Goal: Transaction & Acquisition: Purchase product/service

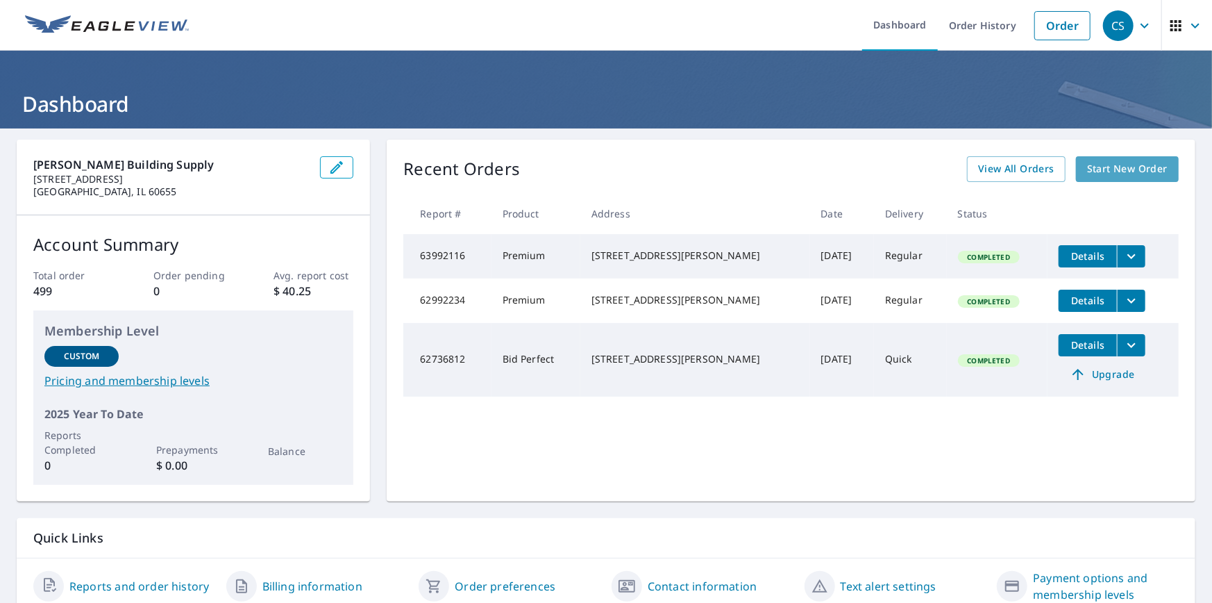
click at [1094, 164] on span "Start New Order" at bounding box center [1127, 168] width 81 height 17
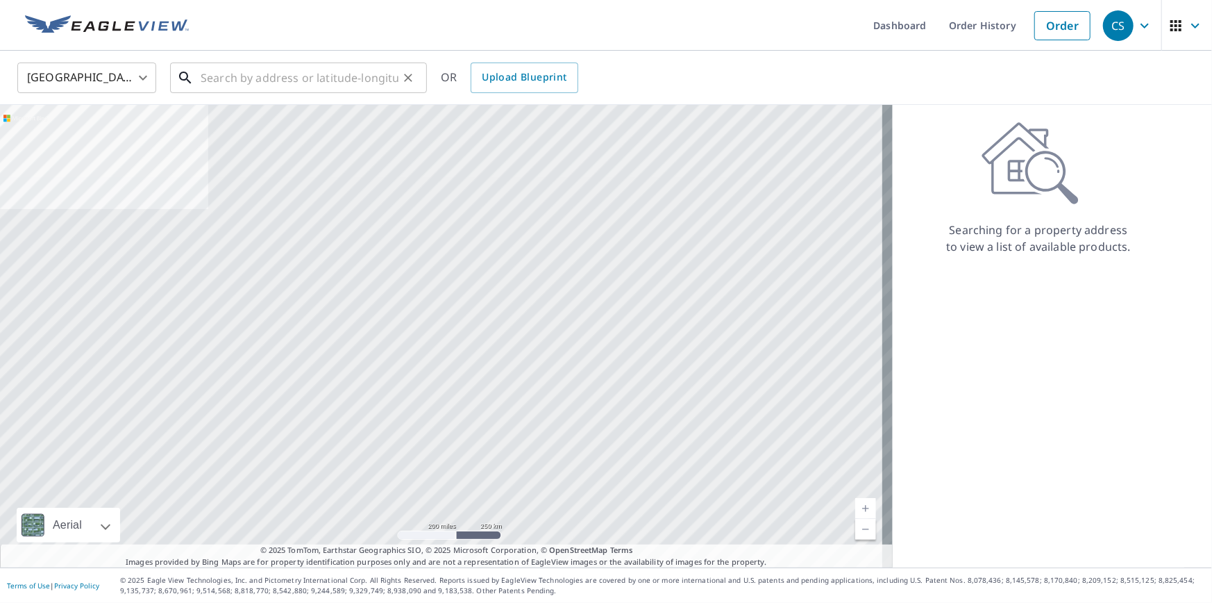
click at [221, 75] on input "text" at bounding box center [300, 77] width 198 height 39
click at [1047, 19] on link "Order" at bounding box center [1063, 25] width 56 height 29
click at [1106, 14] on div "CS" at bounding box center [1118, 25] width 31 height 31
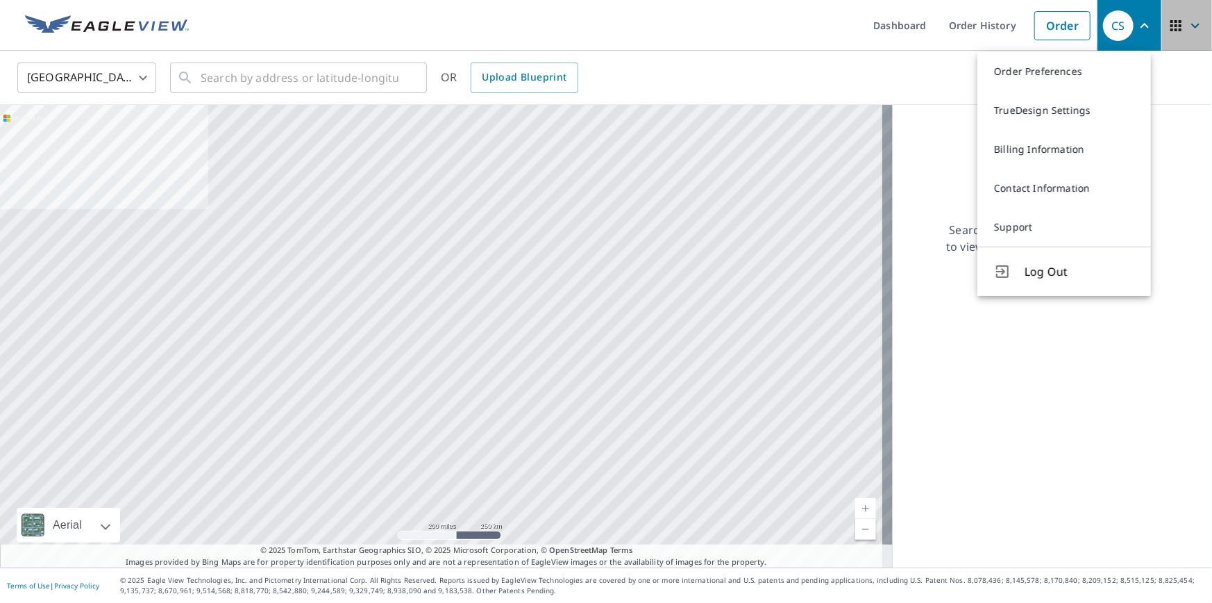
click at [1171, 21] on icon "button" at bounding box center [1176, 25] width 11 height 11
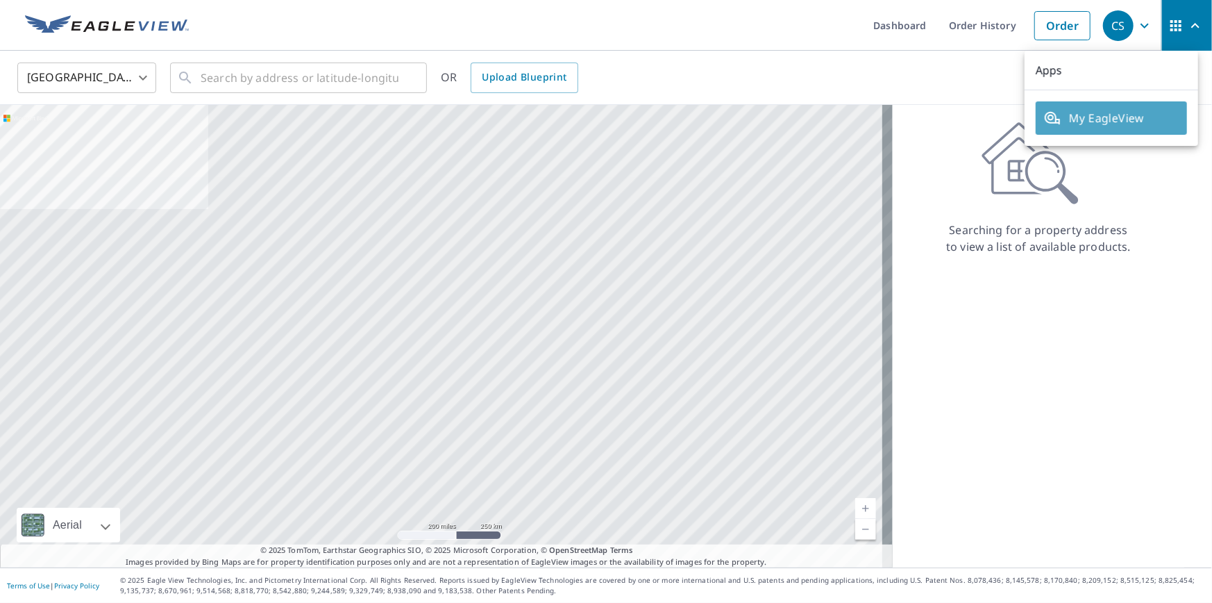
click at [1112, 110] on span "My EagleView" at bounding box center [1111, 118] width 135 height 17
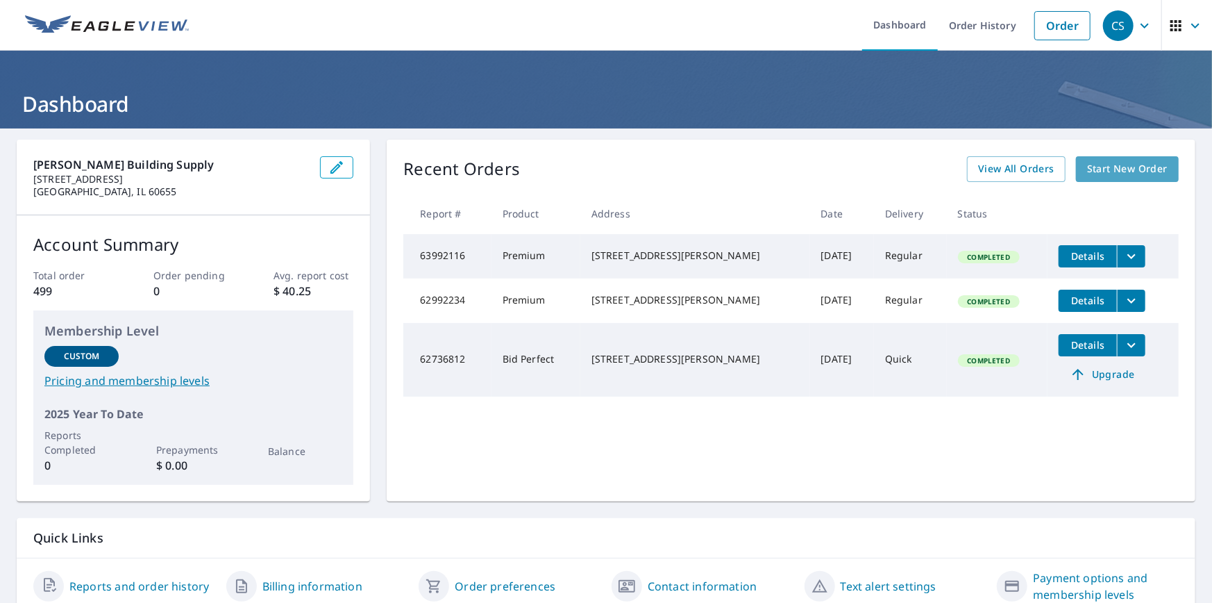
click at [1101, 162] on span "Start New Order" at bounding box center [1127, 168] width 81 height 17
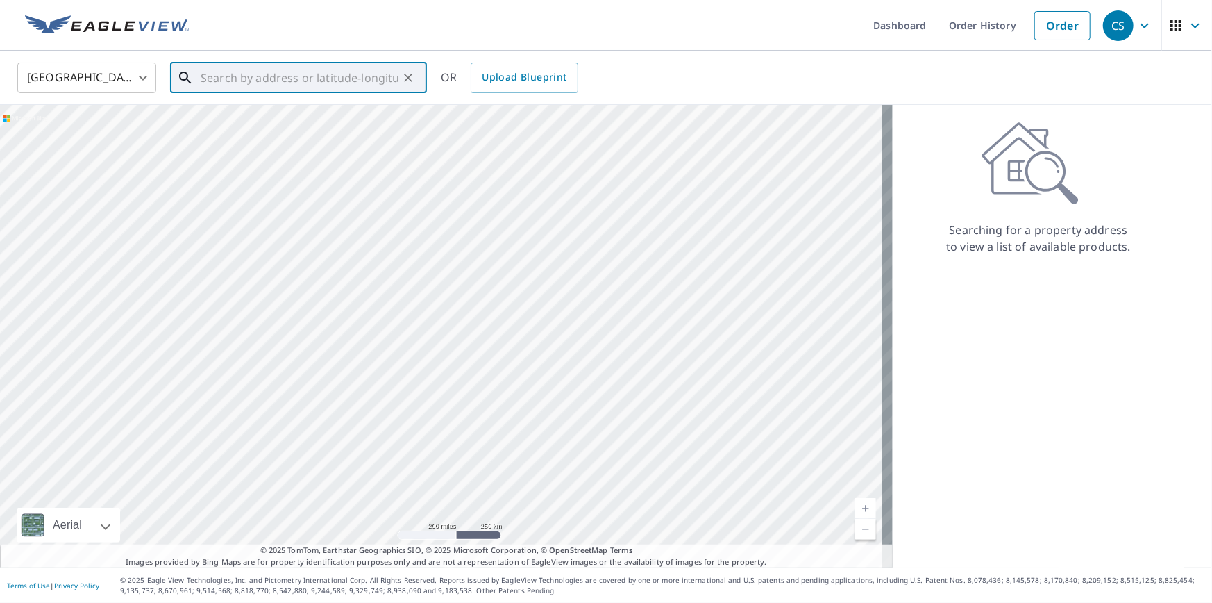
click at [226, 76] on input "text" at bounding box center [300, 77] width 198 height 39
click at [218, 75] on input "text" at bounding box center [300, 77] width 198 height 39
click at [222, 72] on input "text" at bounding box center [300, 77] width 198 height 39
click at [213, 76] on input "text" at bounding box center [300, 77] width 198 height 39
click at [1062, 15] on link "Order" at bounding box center [1063, 25] width 56 height 29
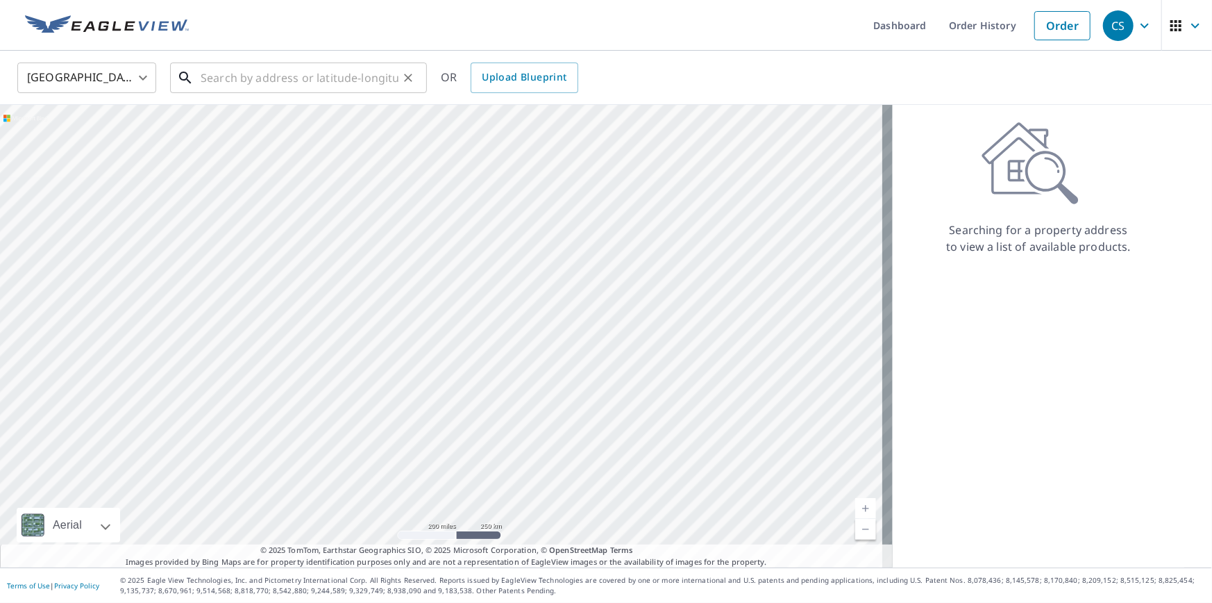
click at [224, 72] on input "text" at bounding box center [300, 77] width 198 height 39
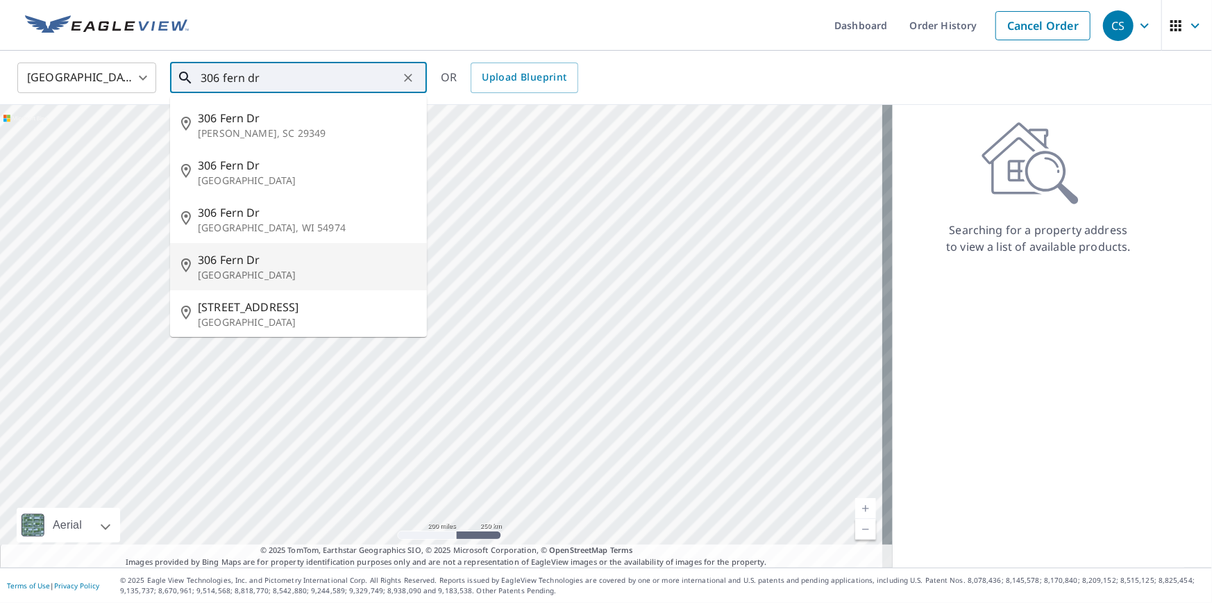
click at [247, 262] on span "306 Fern Dr" at bounding box center [307, 259] width 218 height 17
type input "[STREET_ADDRESS]"
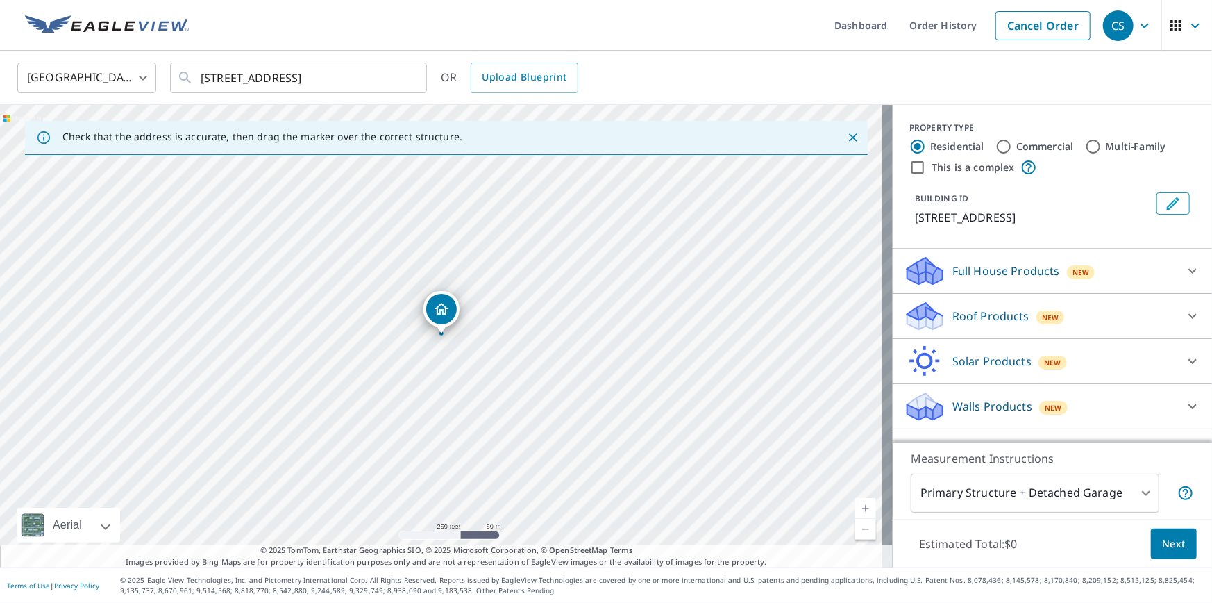
click at [438, 306] on icon "Dropped pin, building 1, Residential property, 306 Fern Dr Island Lake, IL 60042" at bounding box center [442, 309] width 14 height 12
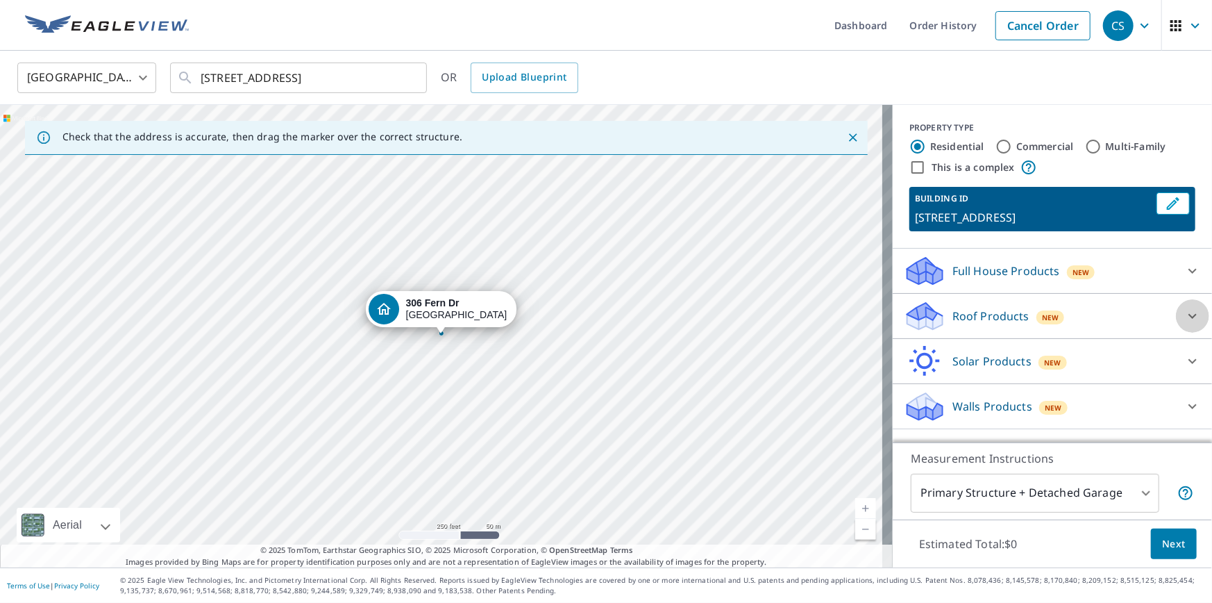
click at [1185, 312] on icon at bounding box center [1193, 316] width 17 height 17
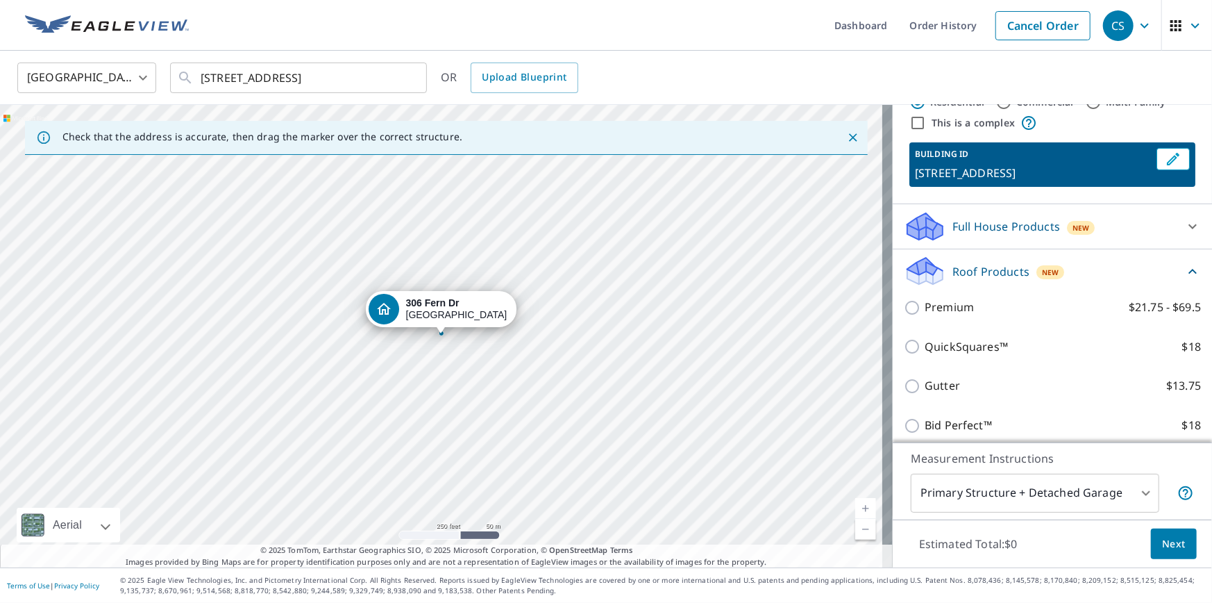
scroll to position [69, 0]
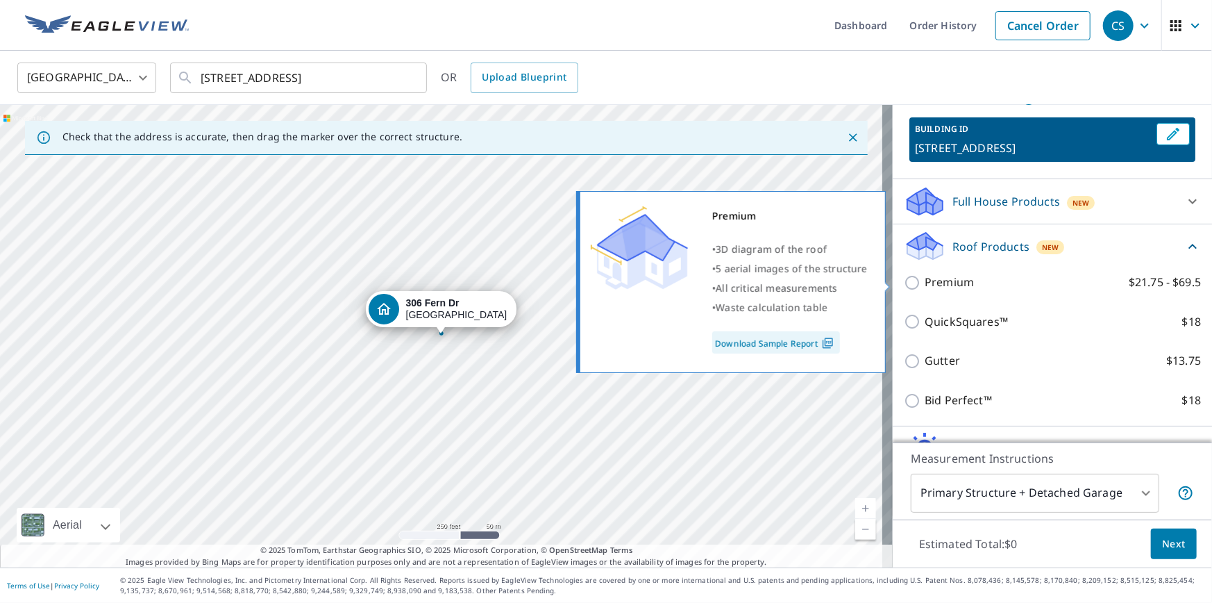
click at [904, 278] on input "Premium $21.75 - $69.5" at bounding box center [914, 282] width 21 height 17
checkbox input "true"
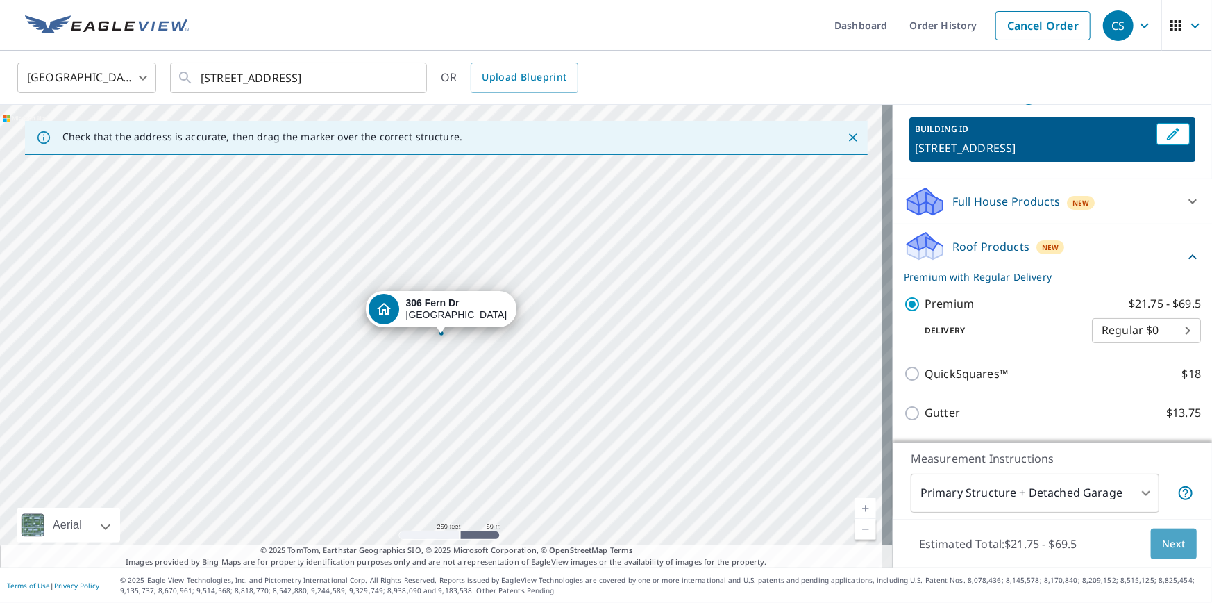
click at [1162, 537] on span "Next" at bounding box center [1174, 543] width 24 height 17
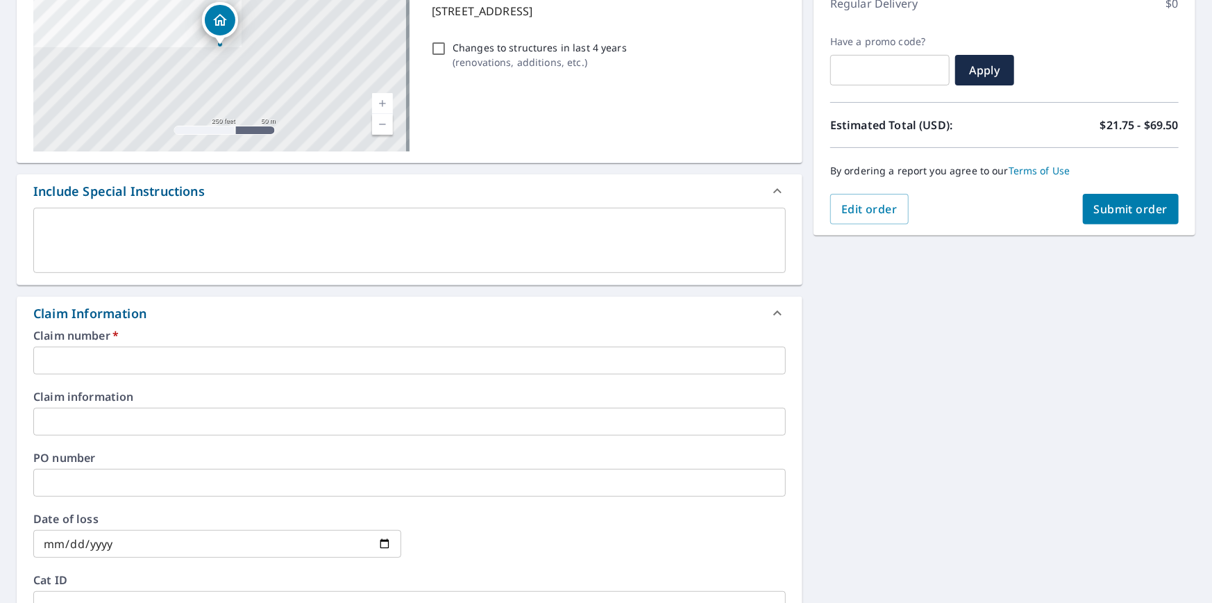
scroll to position [208, 0]
click at [67, 366] on input "text" at bounding box center [409, 360] width 753 height 28
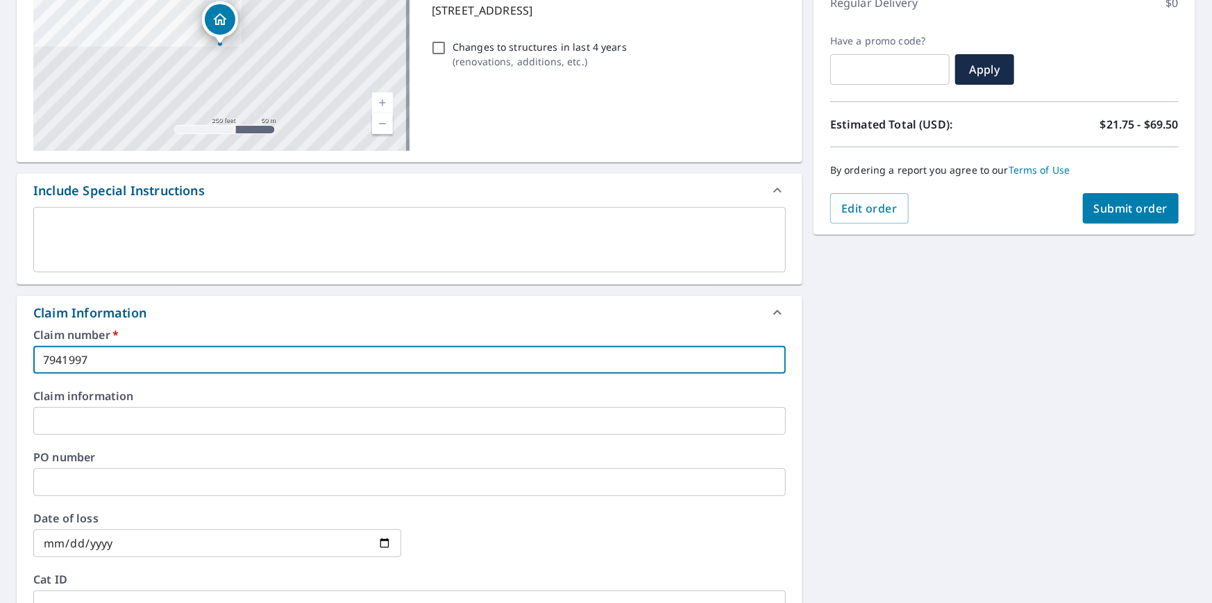
type input "7941997"
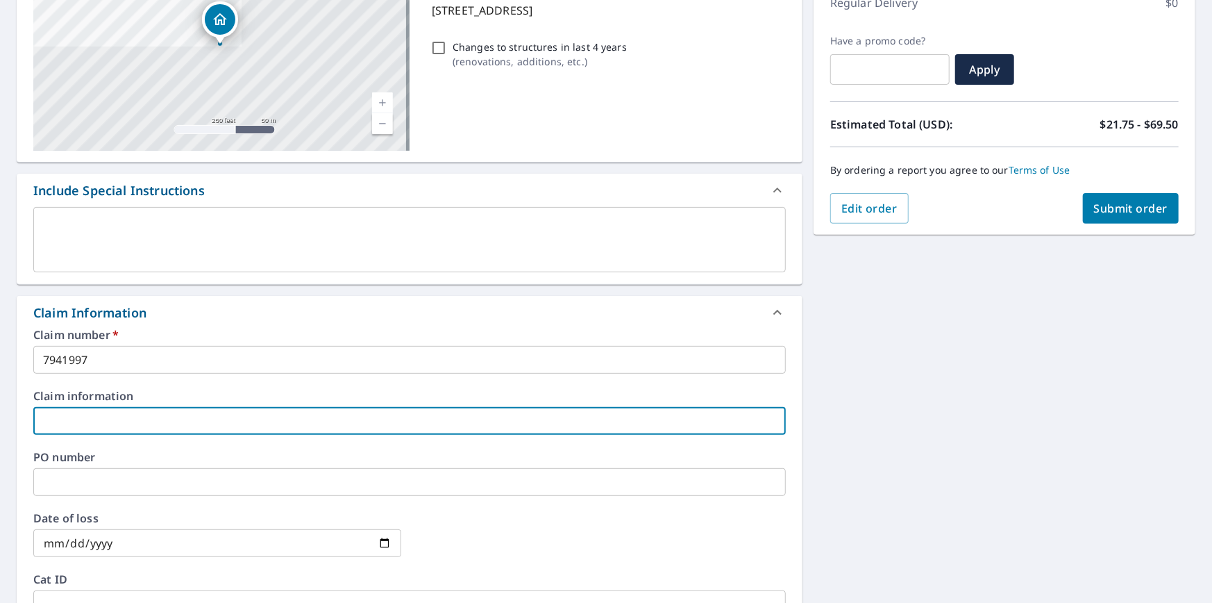
click at [64, 412] on input "text" at bounding box center [409, 421] width 753 height 28
type input "LEVEL UP"
click at [61, 490] on input "text" at bounding box center [409, 482] width 753 height 28
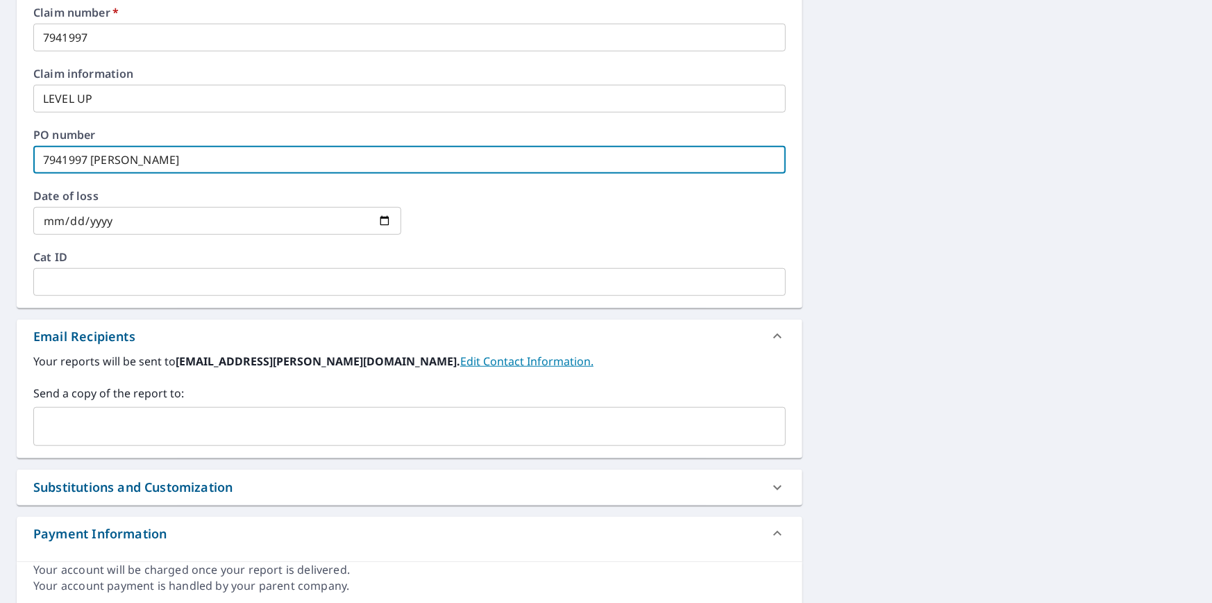
scroll to position [578, 0]
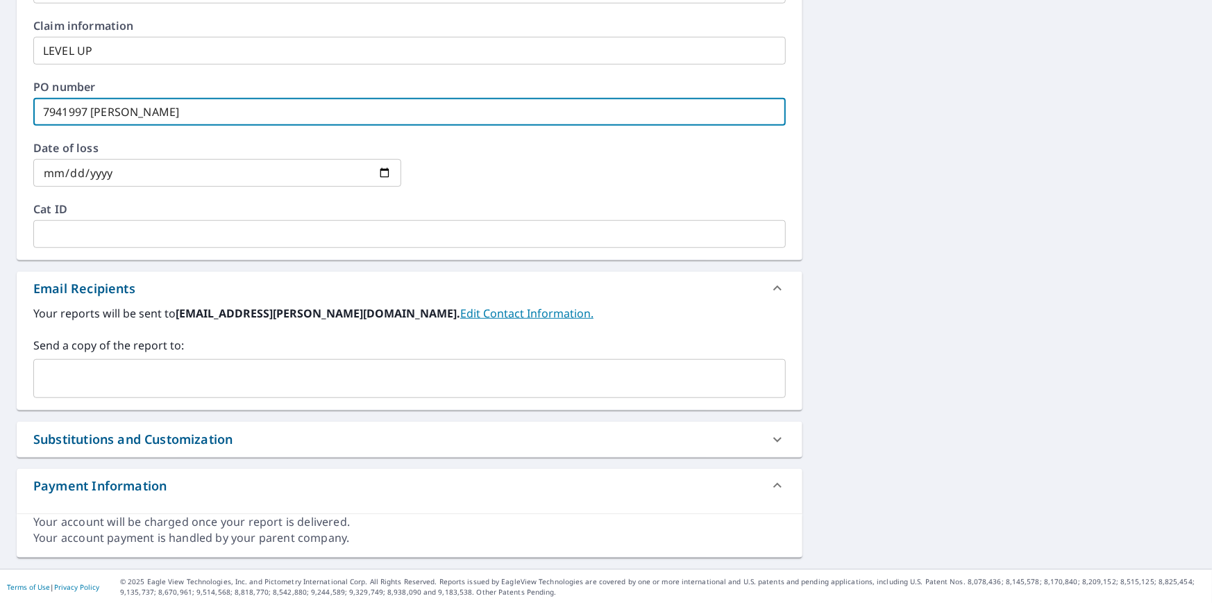
type input "7941997 [PERSON_NAME]"
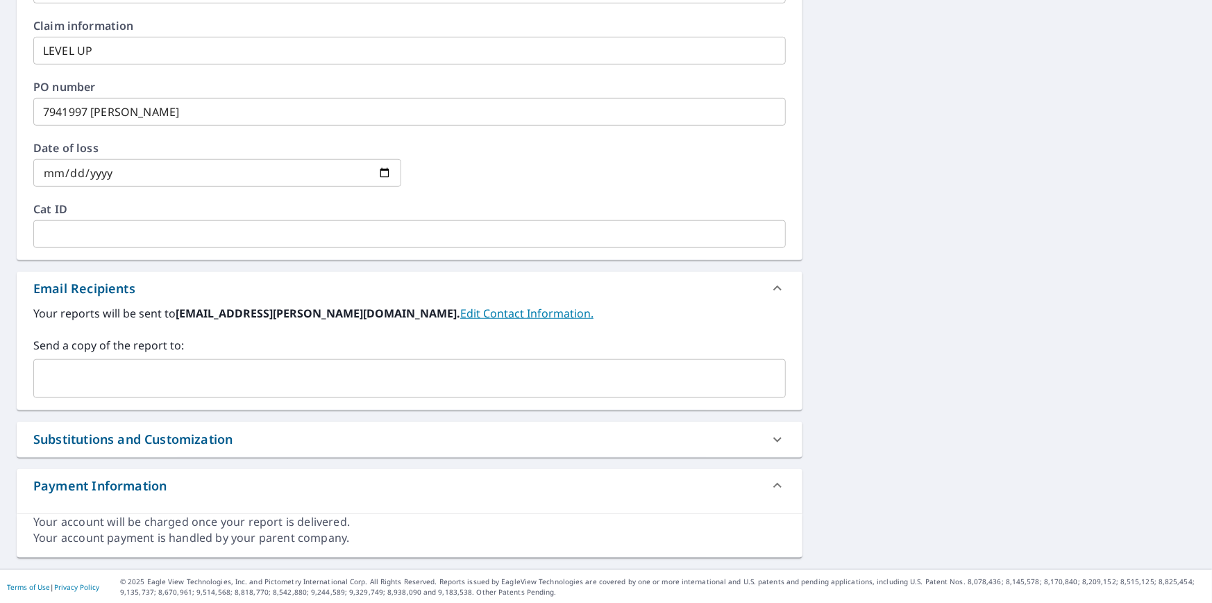
click at [111, 397] on div "Your reports will be sent to [EMAIL_ADDRESS][PERSON_NAME][DOMAIN_NAME]. Edit Co…" at bounding box center [410, 357] width 786 height 105
click at [126, 367] on input "text" at bounding box center [399, 378] width 719 height 26
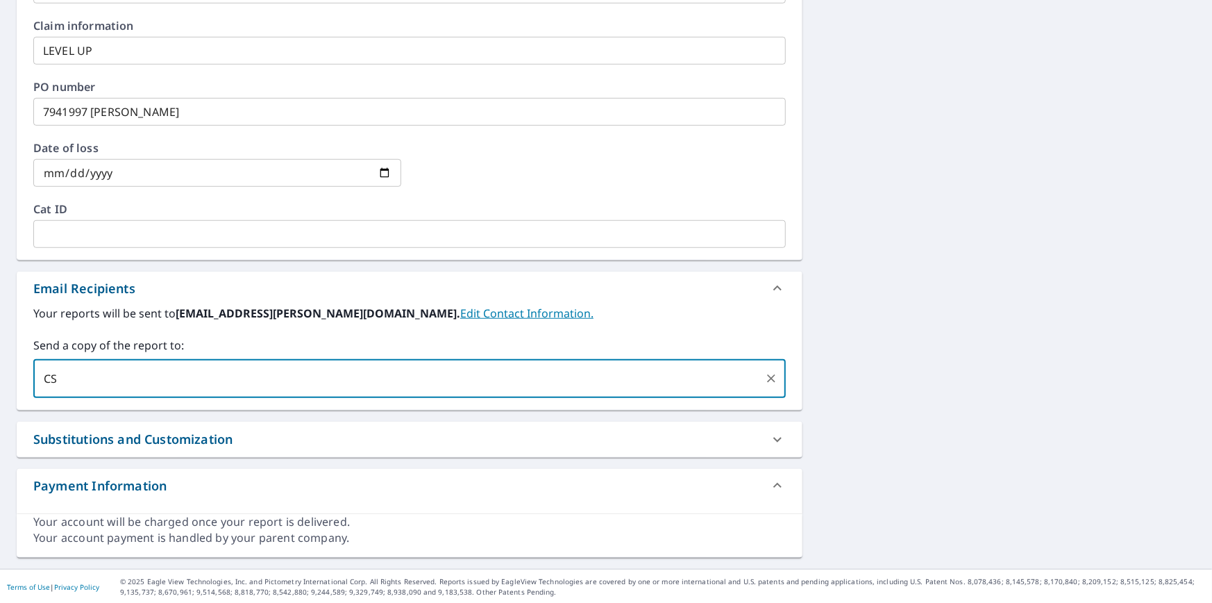
type input "C"
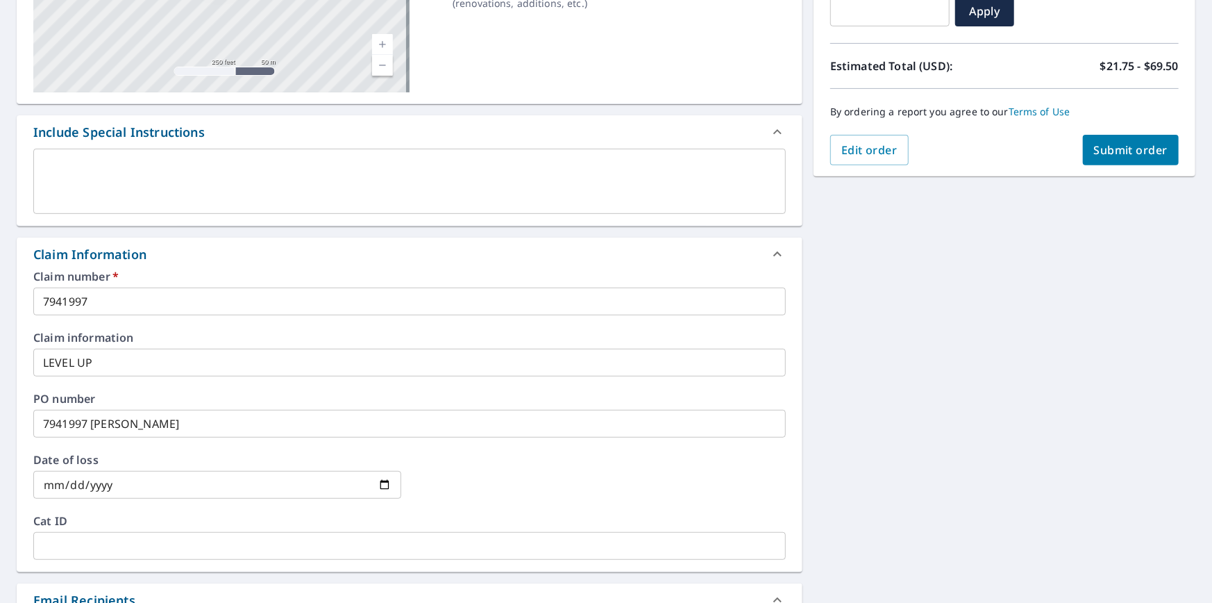
scroll to position [231, 0]
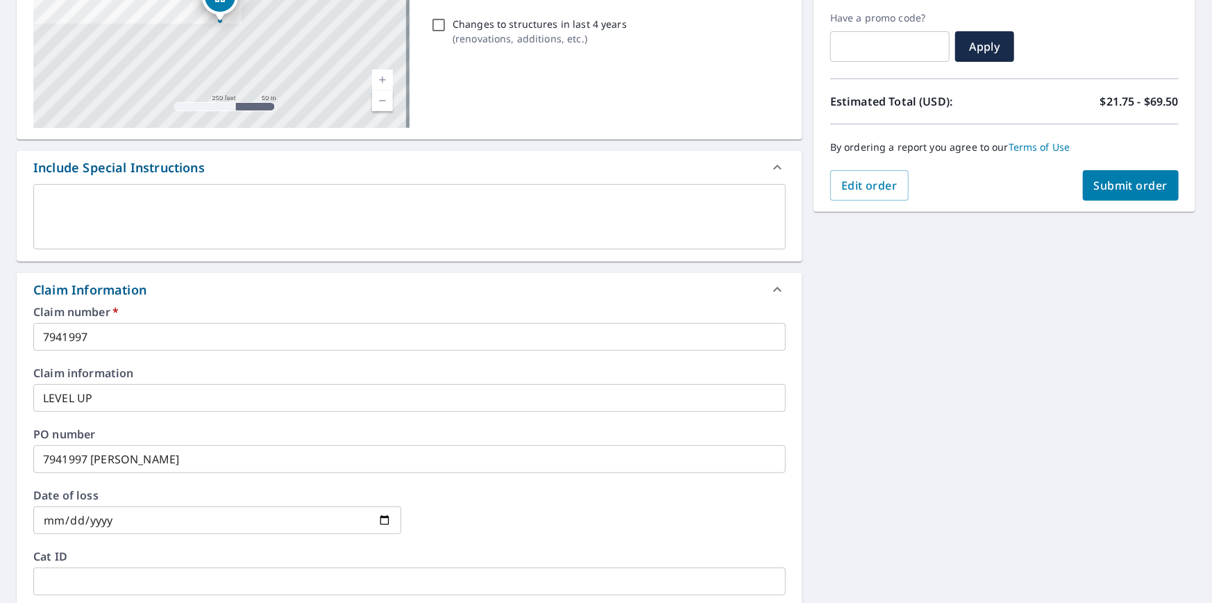
type input "[EMAIL_ADDRESS][PERSON_NAME][DOMAIN_NAME]"
click at [1110, 178] on span "Submit order" at bounding box center [1131, 185] width 74 height 15
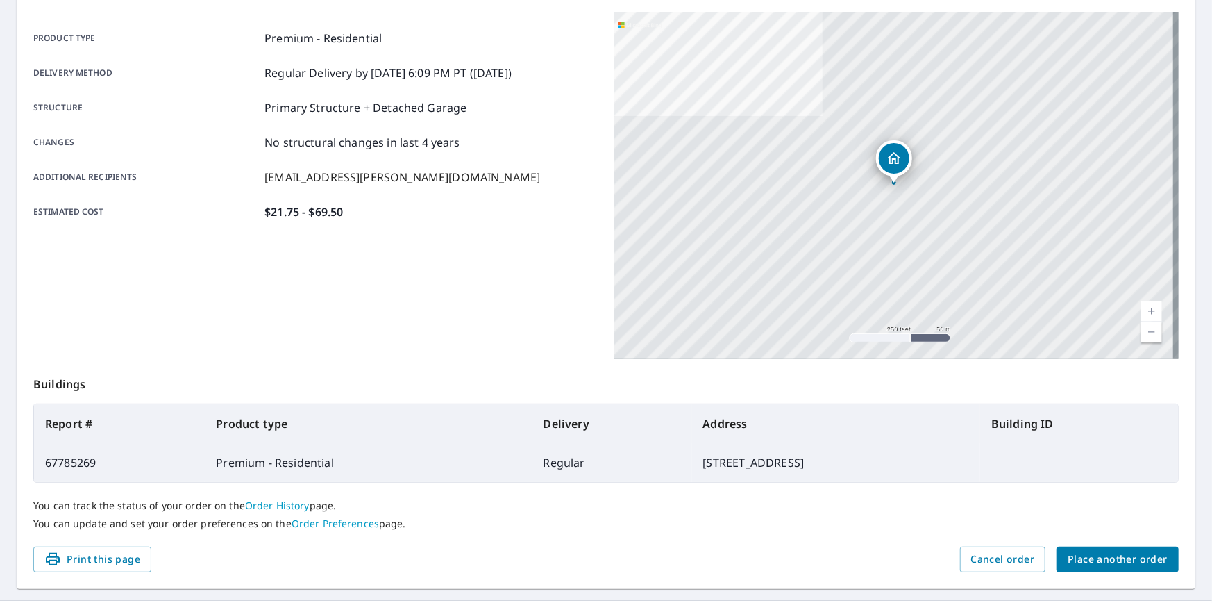
scroll to position [214, 0]
